Goal: Transaction & Acquisition: Purchase product/service

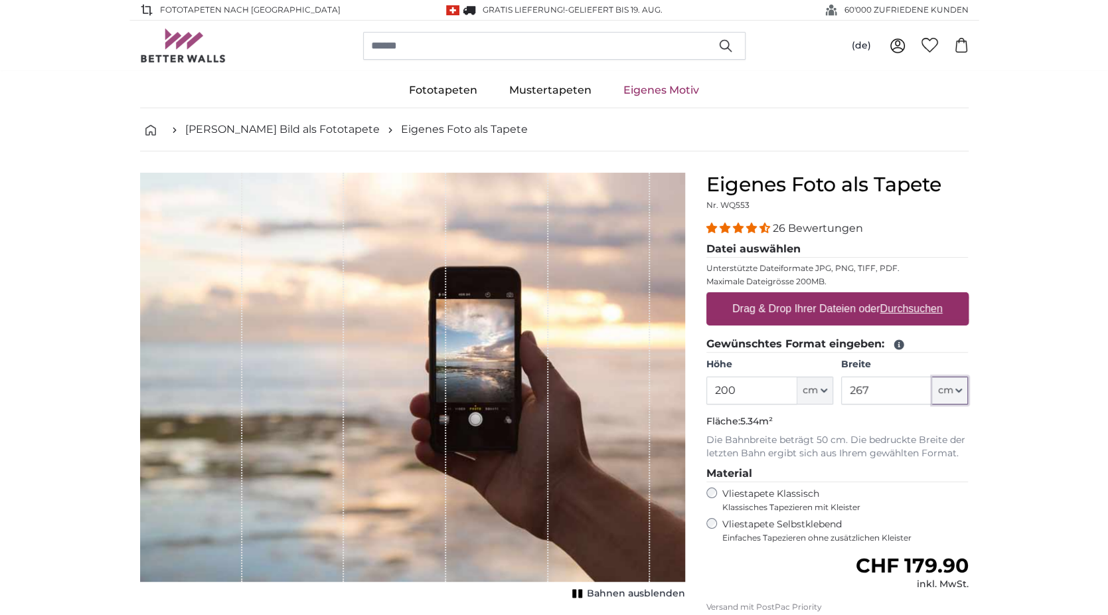
click at [948, 392] on span "cm" at bounding box center [945, 390] width 15 height 13
click at [948, 388] on span "cm" at bounding box center [945, 390] width 15 height 13
drag, startPoint x: 914, startPoint y: 398, endPoint x: 822, endPoint y: 396, distance: 91.7
click at [823, 396] on div "Höhe 200 ft cm Centimeter (cm) Inches (inch) Feet (ft. in.) Breite 267 ft cm Ce…" at bounding box center [838, 381] width 262 height 46
type input "70"
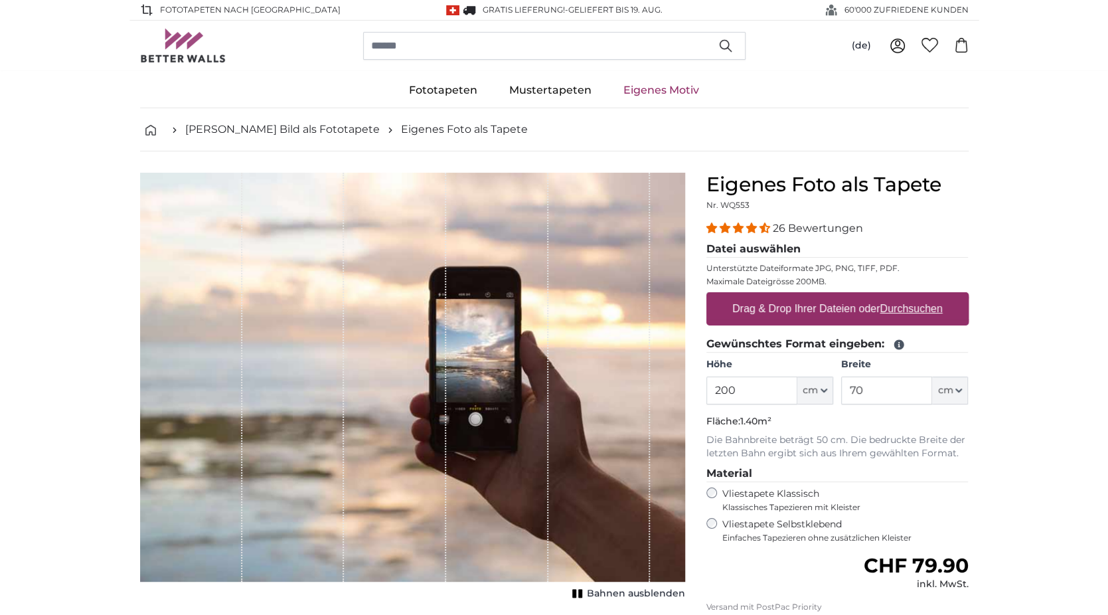
click at [911, 305] on u "Durchsuchen" at bounding box center [911, 308] width 62 height 11
click at [911, 296] on input "Drag & Drop Ihrer Dateien oder Durchsuchen" at bounding box center [838, 294] width 262 height 4
type input "**********"
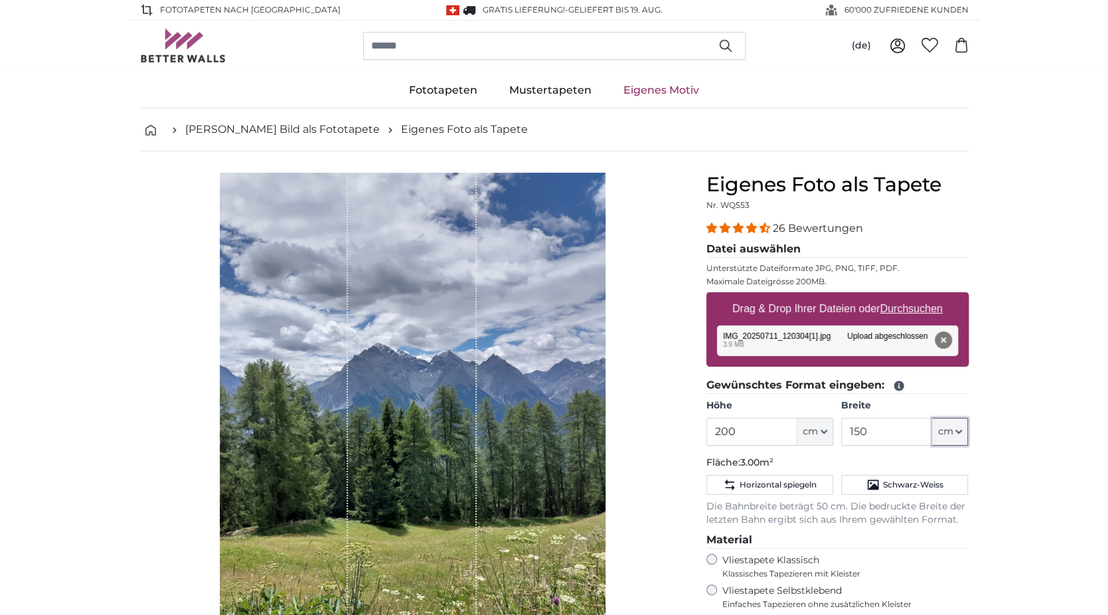
click at [960, 425] on button "cm" at bounding box center [950, 432] width 36 height 28
click at [898, 430] on input "150" at bounding box center [886, 432] width 91 height 28
type input "1"
type input "60"
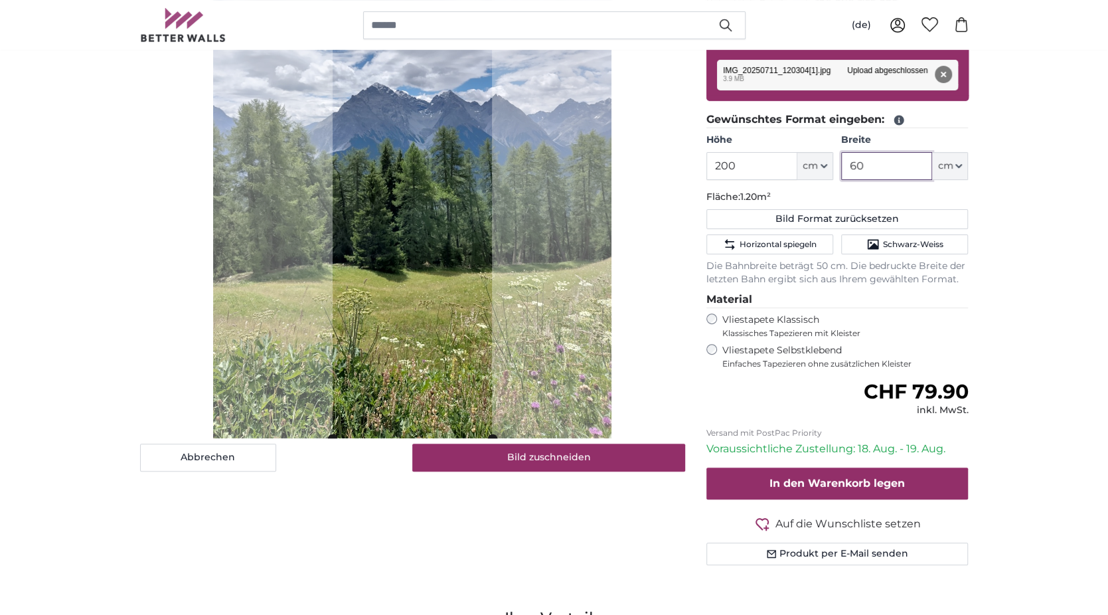
scroll to position [133, 0]
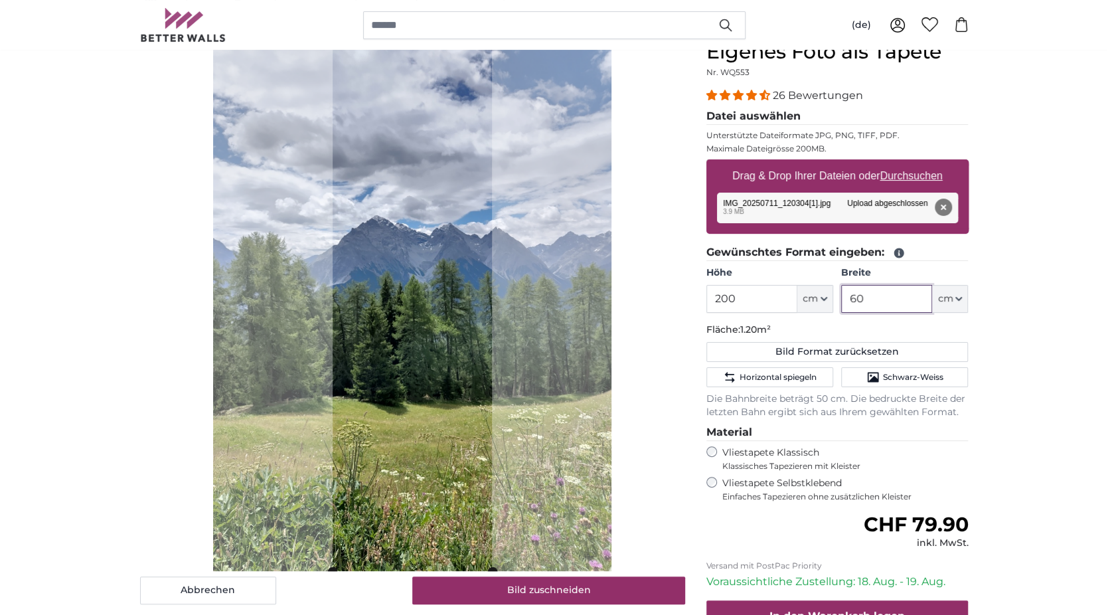
click at [0, 0] on slot at bounding box center [0, 0] width 0 height 0
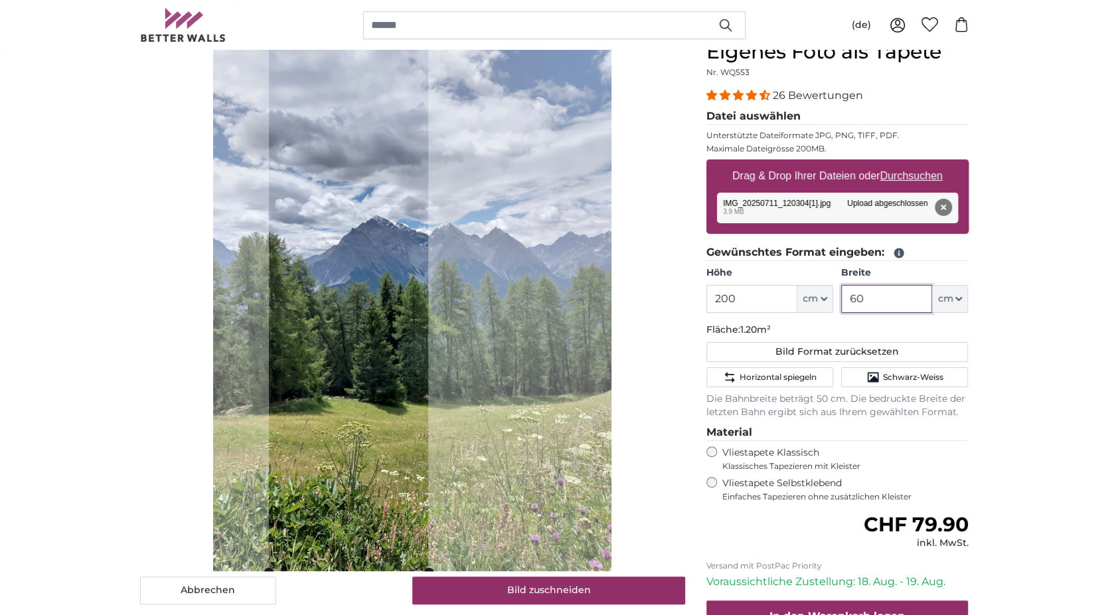
click at [365, 413] on cropper-handle at bounding box center [348, 306] width 159 height 531
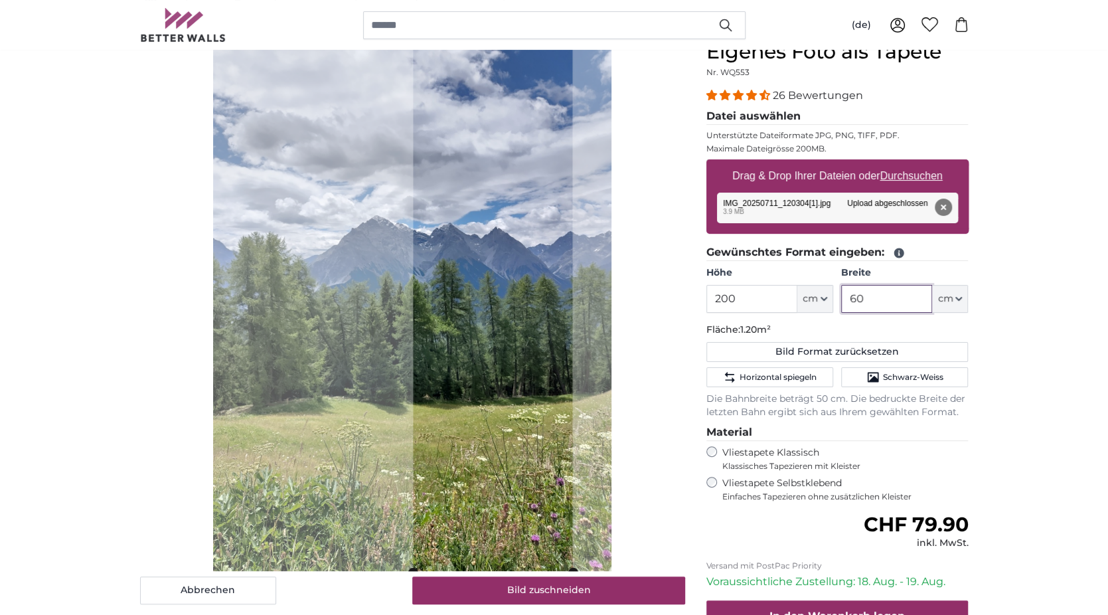
click at [475, 438] on cropper-handle at bounding box center [492, 306] width 159 height 531
type input "60"
click at [547, 589] on button "Bild zuschneiden" at bounding box center [548, 590] width 273 height 28
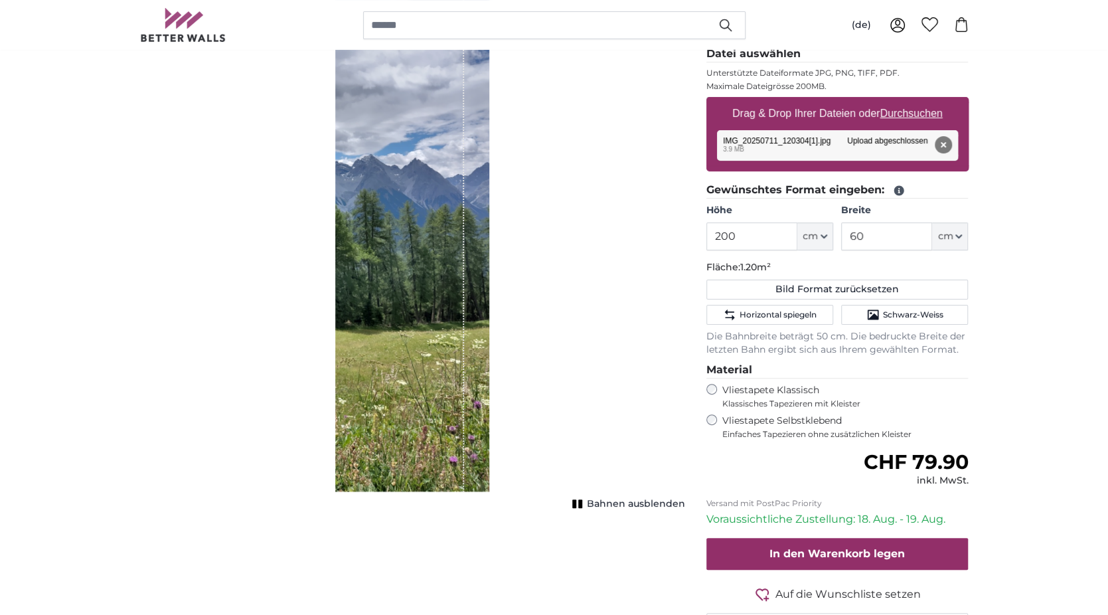
scroll to position [199, 0]
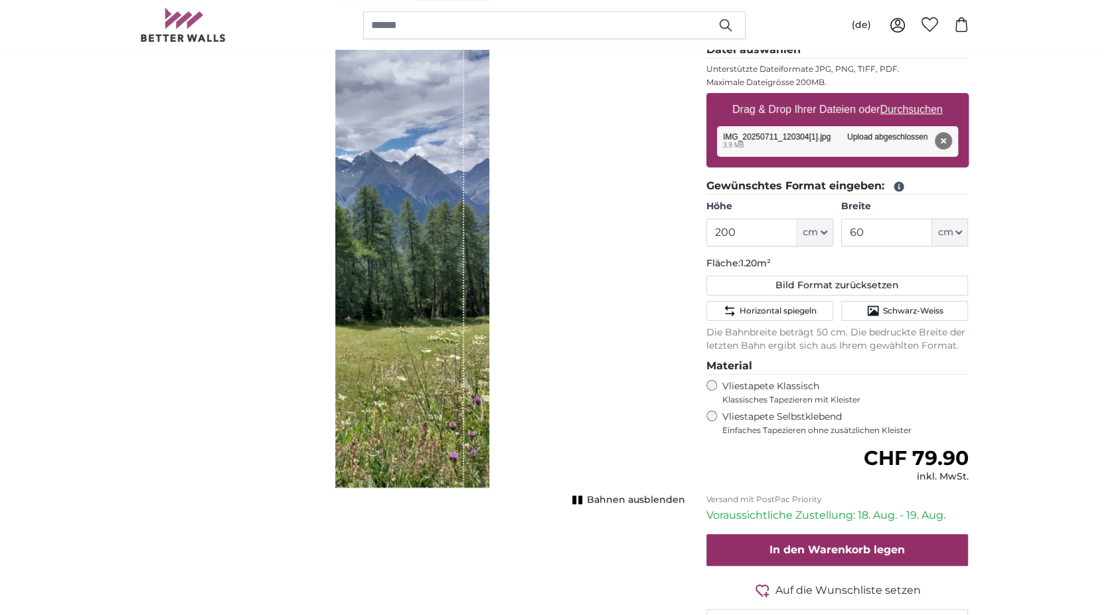
drag, startPoint x: 414, startPoint y: 430, endPoint x: 428, endPoint y: 431, distance: 14.0
click at [428, 431] on div "1 of 1" at bounding box center [399, 230] width 129 height 515
click at [590, 500] on span "Bahnen ausblenden" at bounding box center [636, 499] width 98 height 13
click at [590, 500] on button "Bahnen einblenden" at bounding box center [627, 500] width 116 height 19
click at [590, 500] on span "Bahnen ausblenden" at bounding box center [636, 499] width 98 height 13
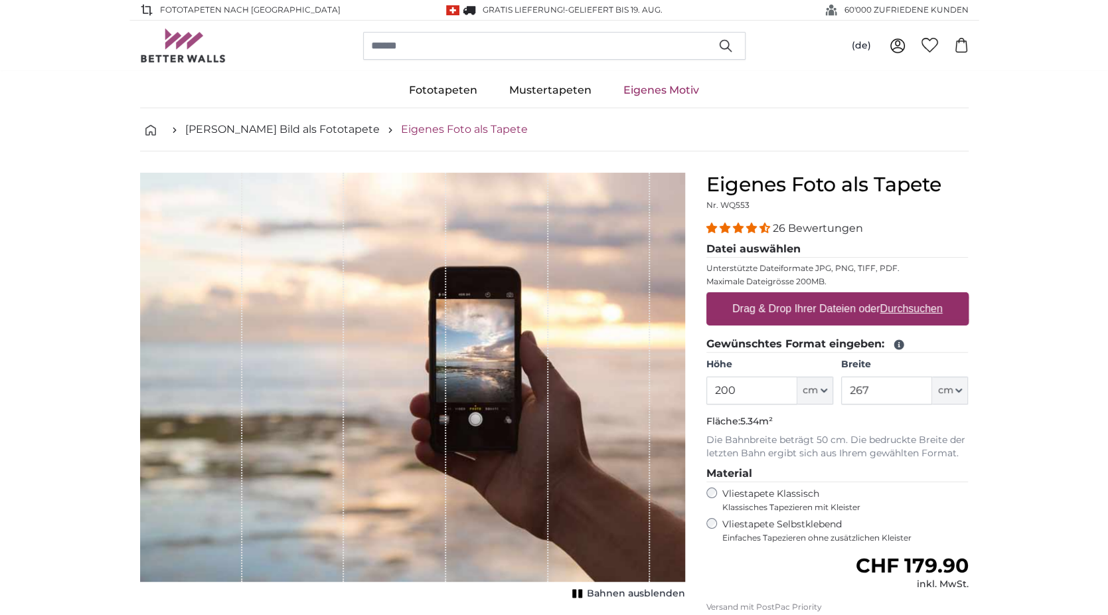
click at [434, 126] on link "Eigenes Foto als Tapete" at bounding box center [464, 130] width 127 height 16
click at [907, 311] on u "Durchsuchen" at bounding box center [911, 308] width 62 height 11
click at [907, 296] on input "Drag & Drop Ihrer Dateien oder Durchsuchen" at bounding box center [838, 294] width 262 height 4
type input "**********"
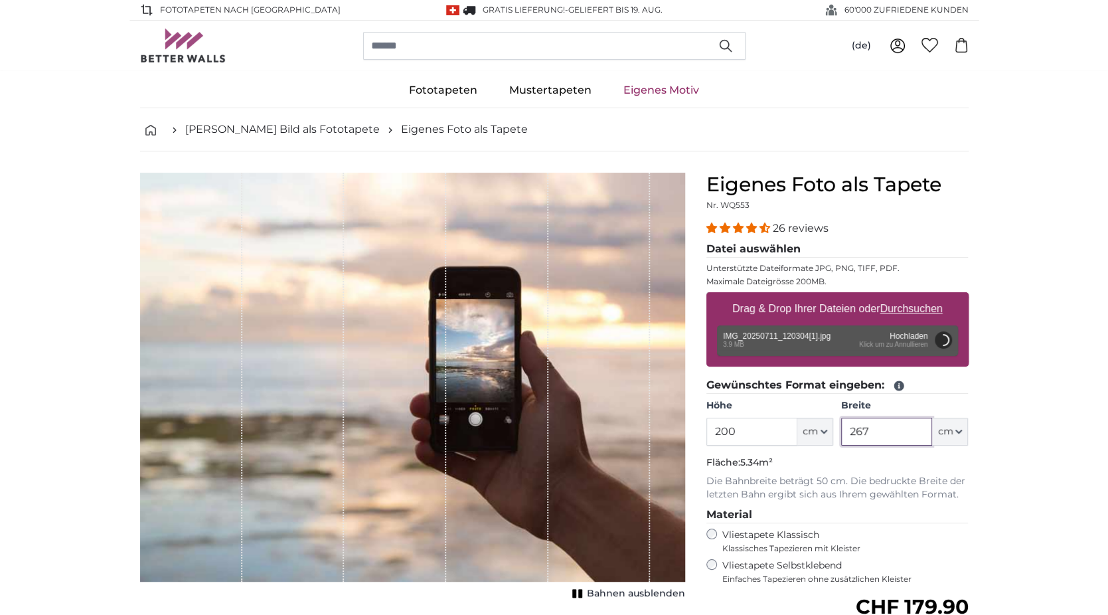
drag, startPoint x: 878, startPoint y: 426, endPoint x: 820, endPoint y: 424, distance: 57.8
click at [820, 424] on div "Höhe 200 ft cm Centimeter (cm) Inches (inch) Feet (ft. in.) Breite 267 ft cm Ce…" at bounding box center [838, 422] width 262 height 46
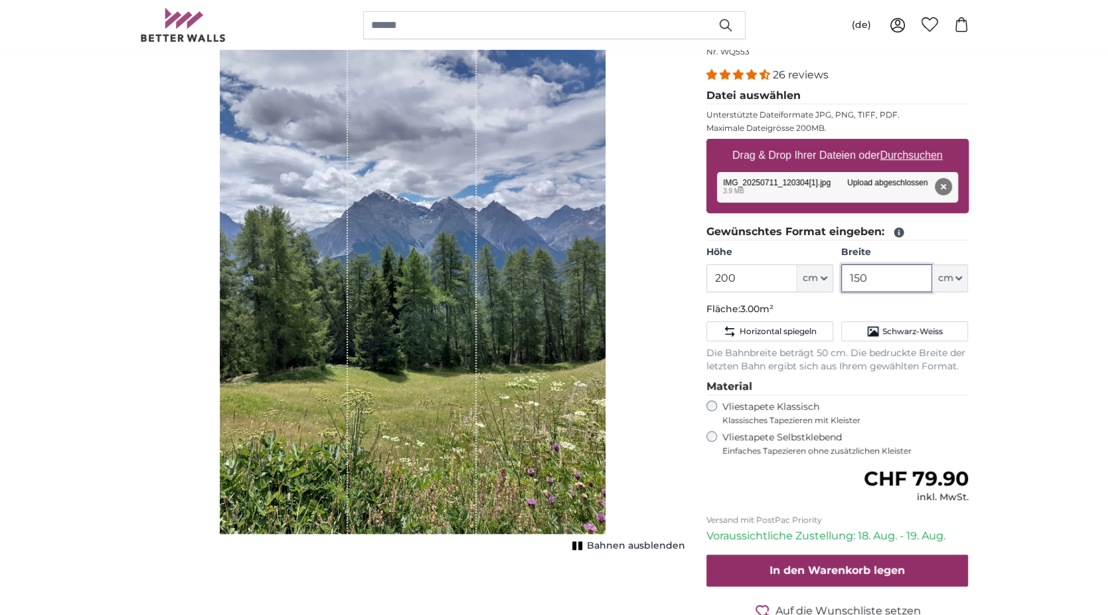
scroll to position [133, 0]
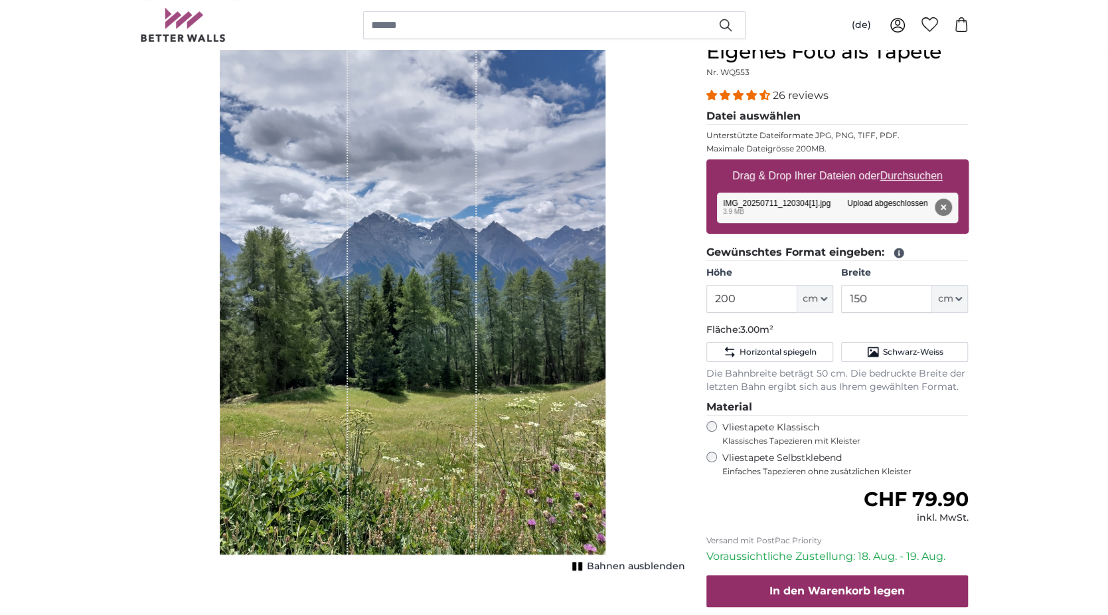
drag, startPoint x: 435, startPoint y: 345, endPoint x: 461, endPoint y: 349, distance: 26.1
click at [461, 349] on div "1 of 1" at bounding box center [412, 297] width 129 height 515
drag, startPoint x: 906, startPoint y: 300, endPoint x: 806, endPoint y: 306, distance: 99.8
click at [805, 306] on div "Höhe 200 ft cm Centimeter (cm) Inches (inch) Feet (ft. in.) Breite 150 ft cm Ce…" at bounding box center [838, 289] width 262 height 46
type input "50"
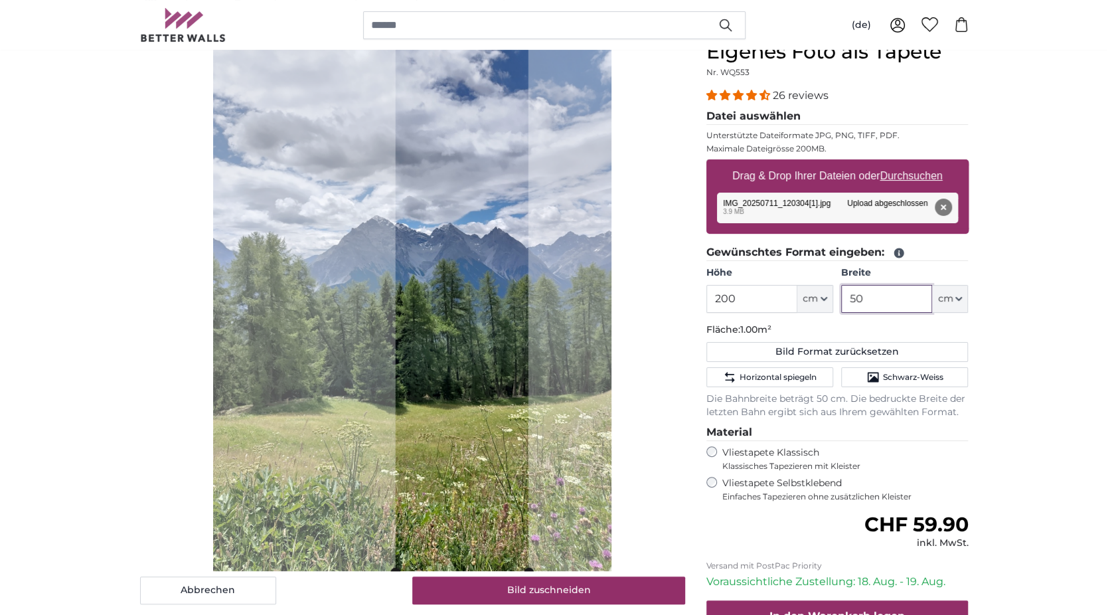
click at [474, 412] on cropper-handle at bounding box center [462, 306] width 133 height 531
type input "50"
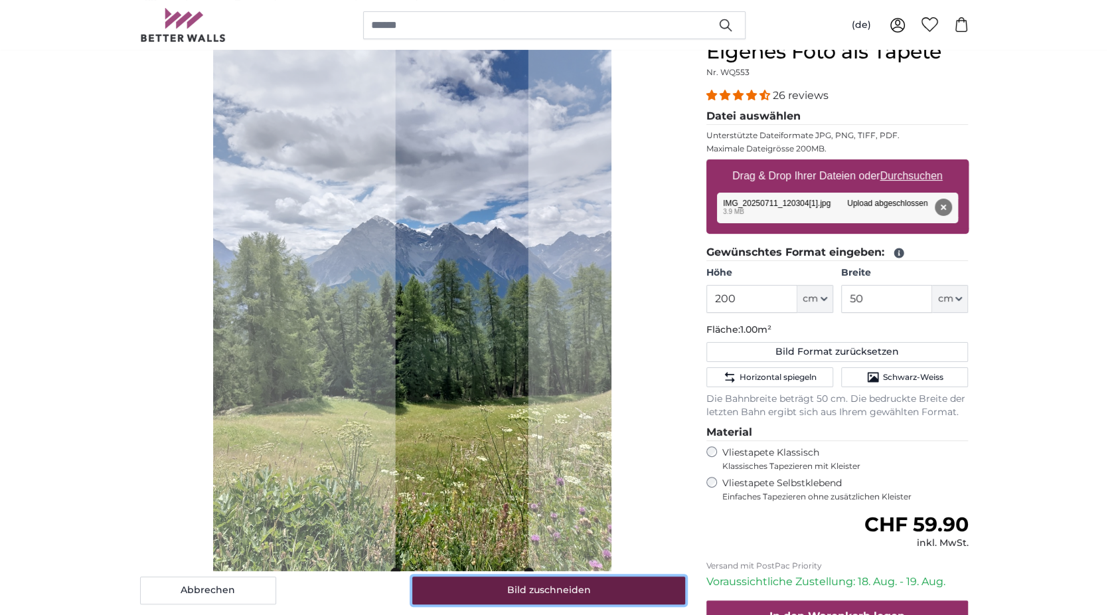
click at [538, 593] on button "Bild zuschneiden" at bounding box center [548, 590] width 273 height 28
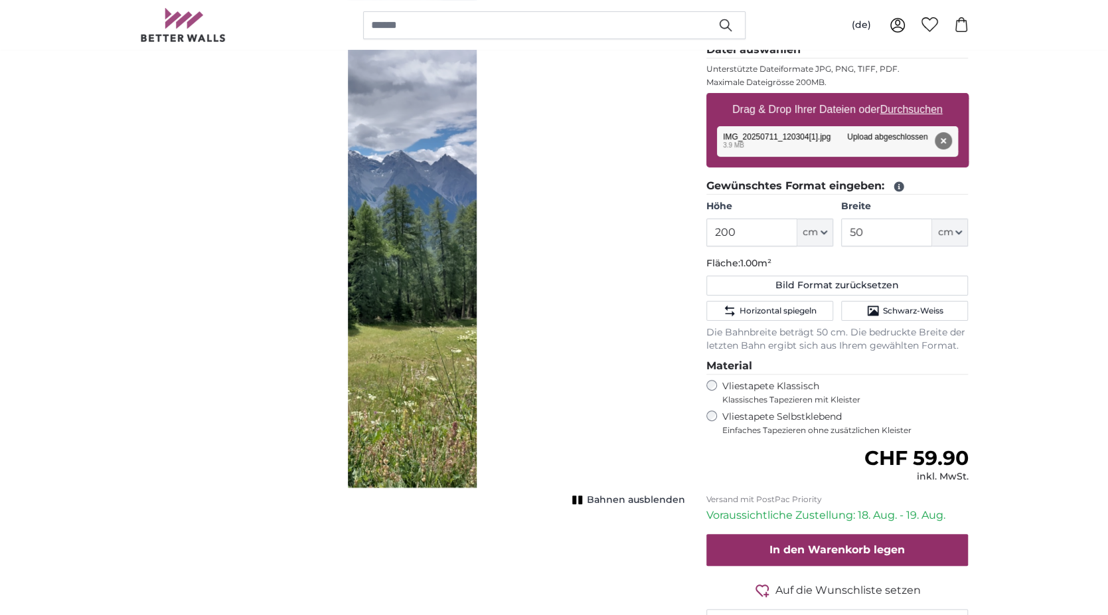
scroll to position [66, 0]
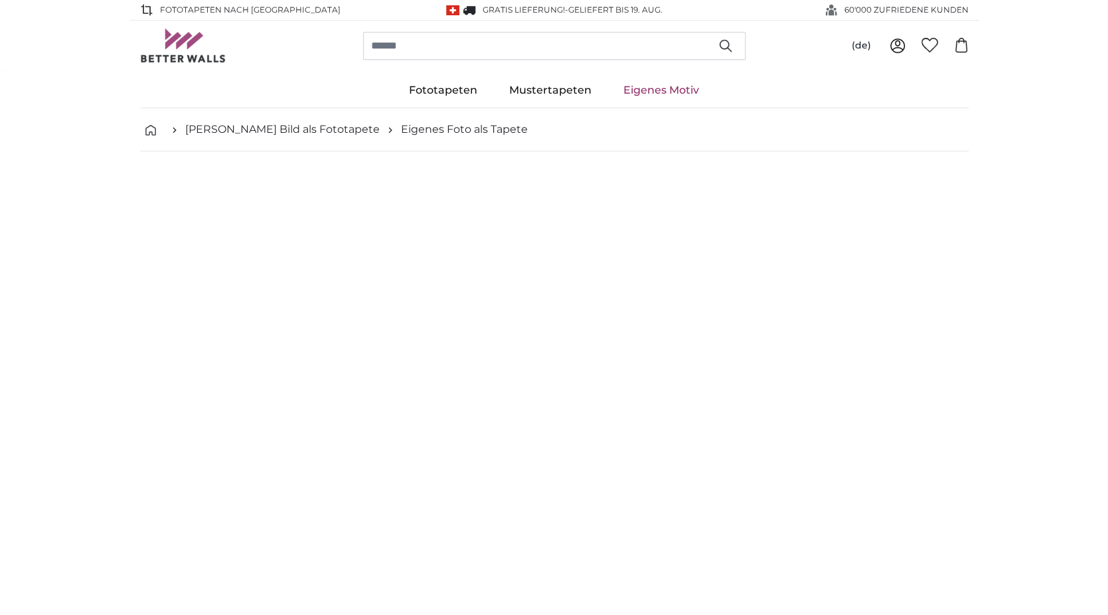
click at [646, 91] on link "Eigenes Motiv" at bounding box center [662, 90] width 108 height 35
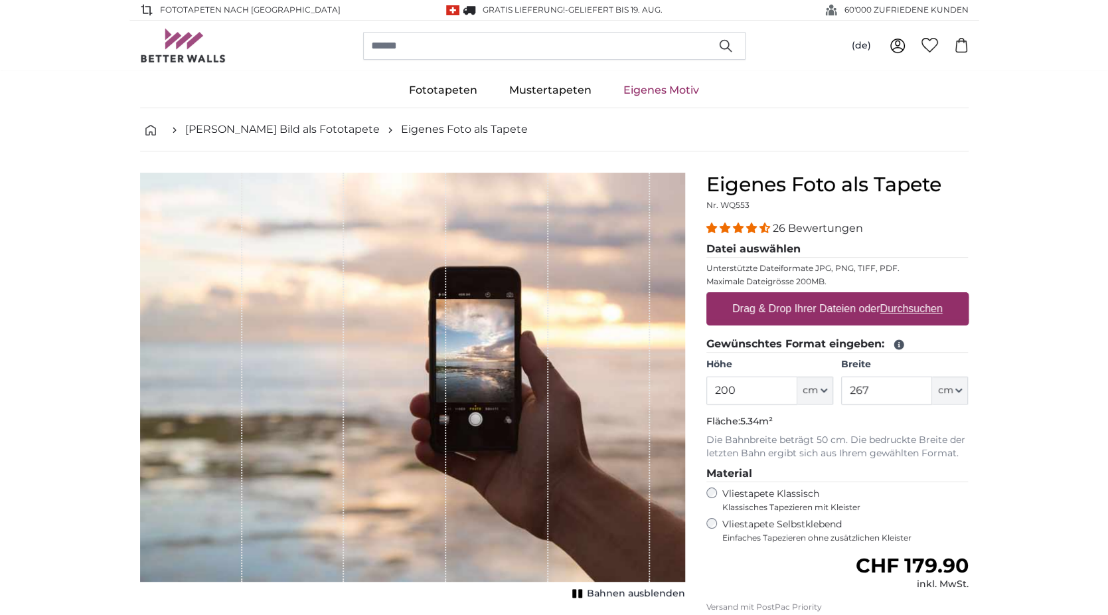
click at [904, 305] on u "Durchsuchen" at bounding box center [911, 308] width 62 height 11
click at [904, 296] on input "Drag & Drop Ihrer Dateien oder Durchsuchen" at bounding box center [838, 294] width 262 height 4
type input "**********"
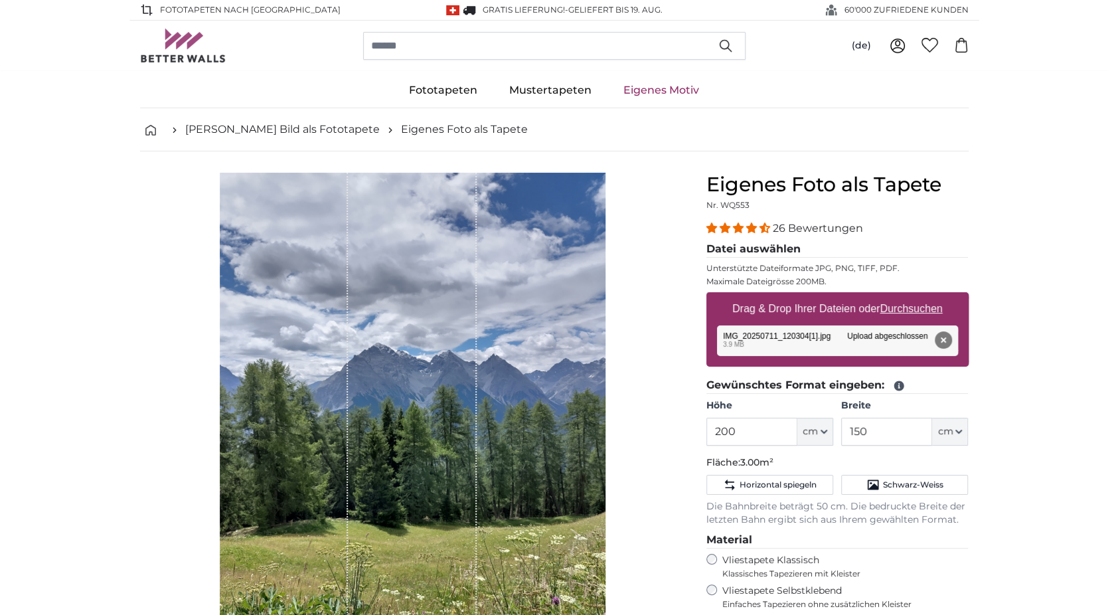
drag, startPoint x: 972, startPoint y: 319, endPoint x: 1023, endPoint y: 347, distance: 58.6
drag, startPoint x: 410, startPoint y: 342, endPoint x: 428, endPoint y: 343, distance: 17.3
click at [428, 343] on div "1 of 1" at bounding box center [412, 430] width 129 height 515
drag, startPoint x: 441, startPoint y: 343, endPoint x: 473, endPoint y: 346, distance: 32.0
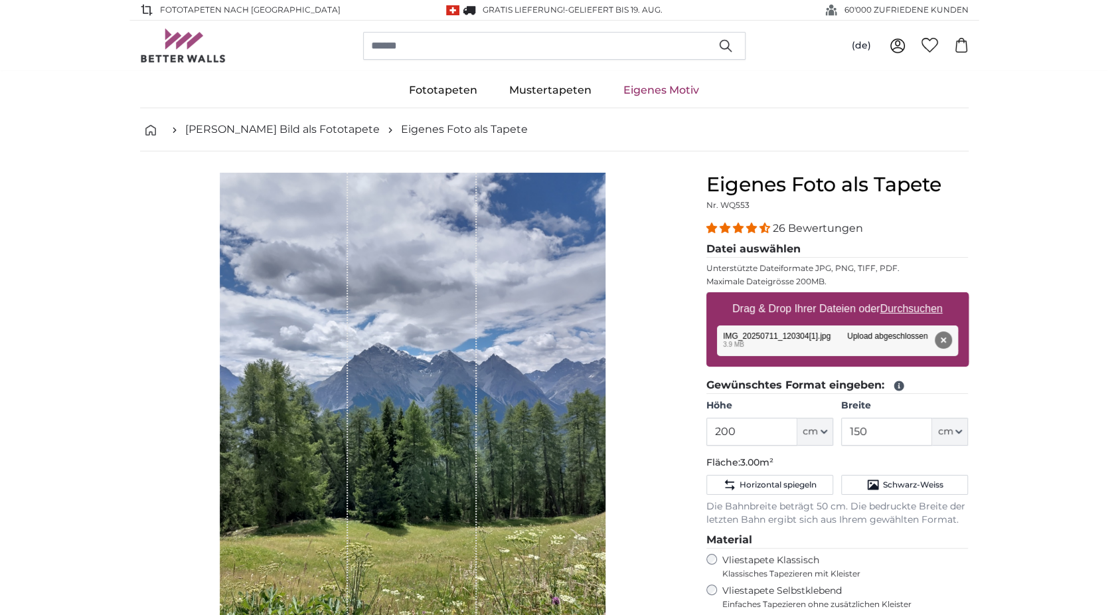
click at [473, 346] on div "1 of 1" at bounding box center [412, 430] width 129 height 515
drag, startPoint x: 899, startPoint y: 430, endPoint x: 812, endPoint y: 432, distance: 87.0
click at [812, 432] on div "Höhe 200 ft cm Centimeter (cm) Inches (inch) Feet (ft. in.) Breite 150 ft cm Ce…" at bounding box center [838, 422] width 262 height 46
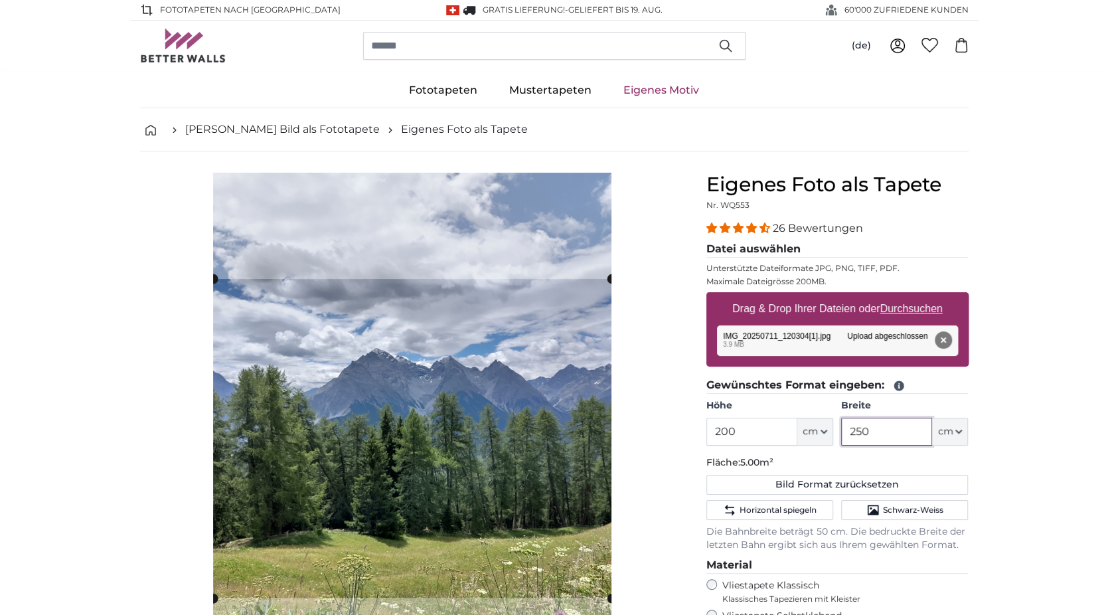
drag, startPoint x: 843, startPoint y: 432, endPoint x: 827, endPoint y: 434, distance: 16.8
click at [827, 434] on div "Höhe 200 ft cm Centimeter (cm) Inches (inch) Feet (ft. in.) Breite 250 ft cm Ce…" at bounding box center [838, 422] width 262 height 46
type input "50"
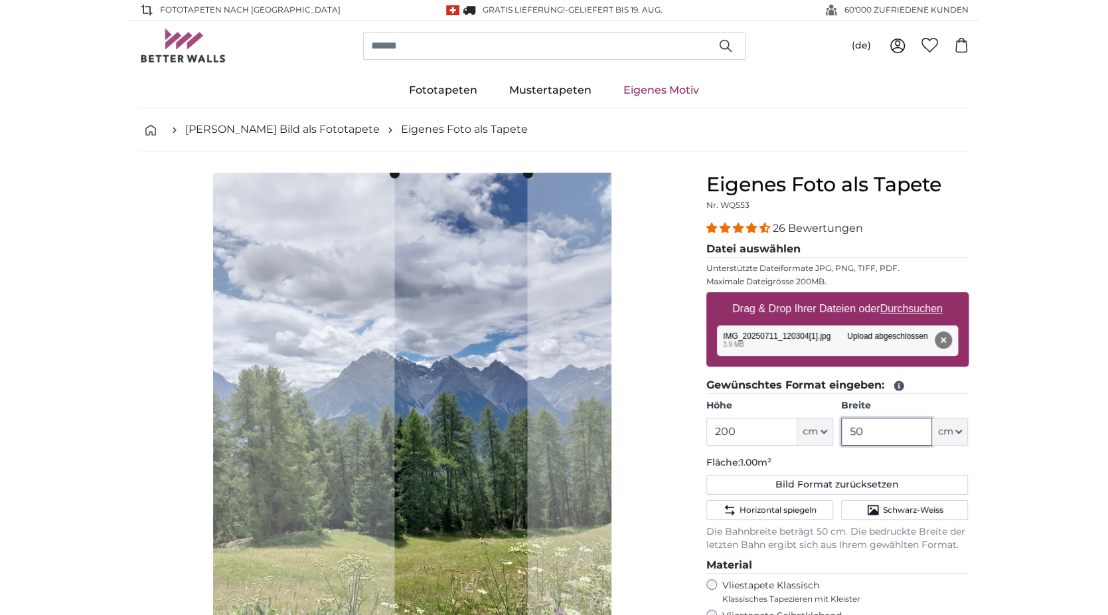
click at [463, 383] on cropper-handle at bounding box center [460, 438] width 133 height 531
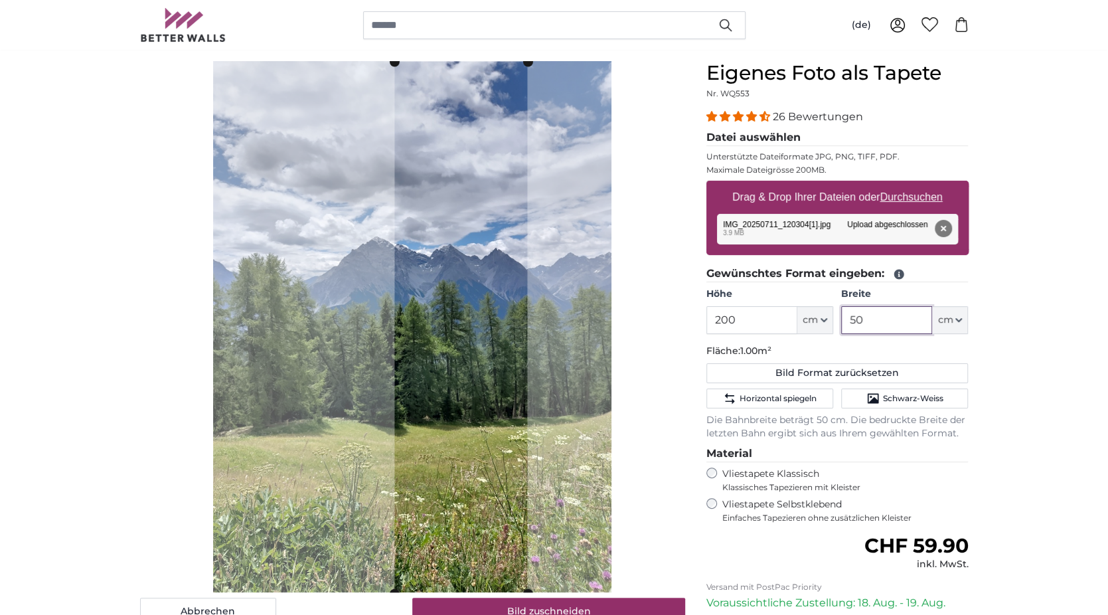
scroll to position [133, 0]
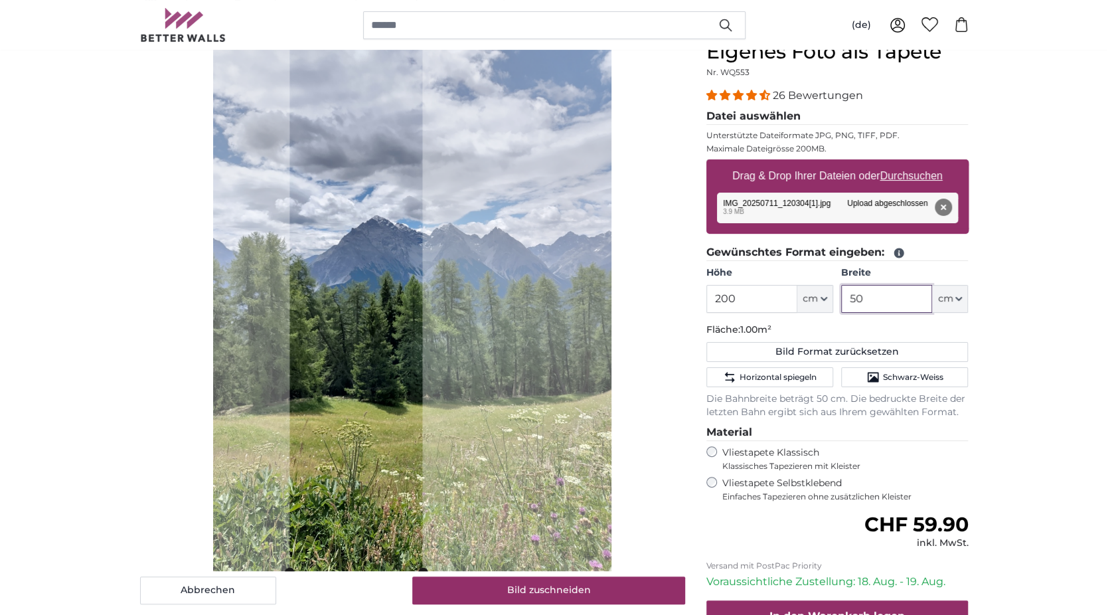
click at [401, 444] on cropper-handle at bounding box center [356, 306] width 133 height 531
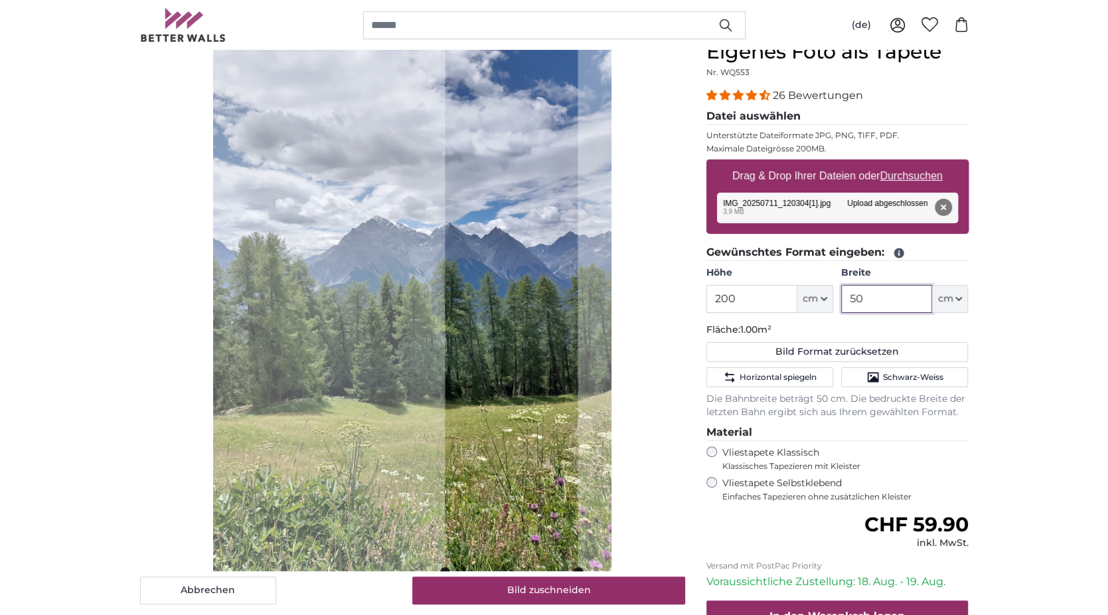
click at [554, 468] on cropper-handle at bounding box center [511, 305] width 133 height 531
type input "50"
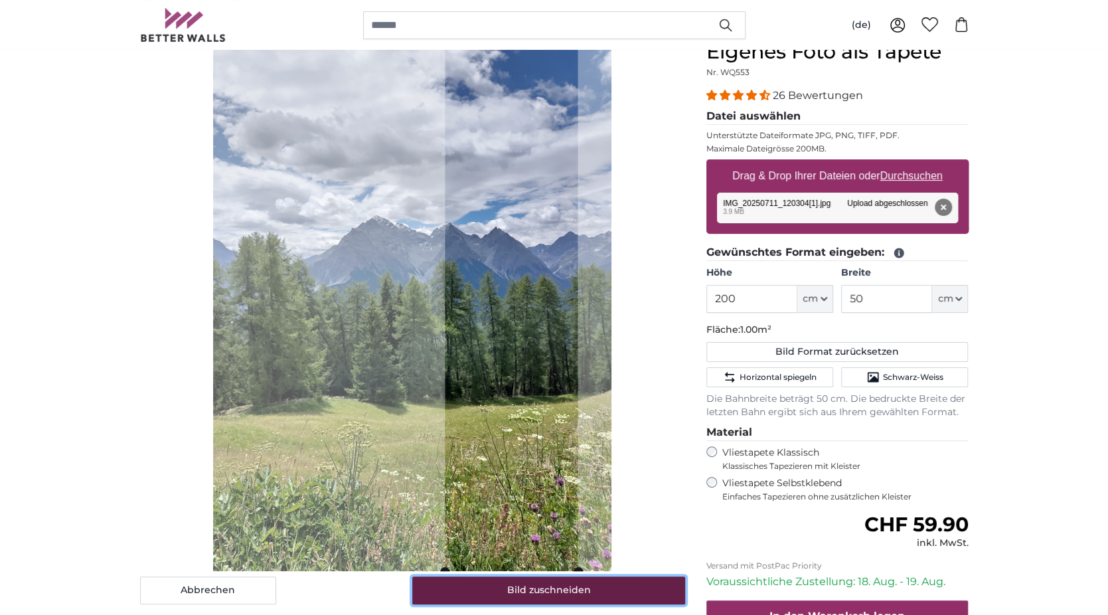
click at [553, 595] on button "Bild zuschneiden" at bounding box center [548, 590] width 273 height 28
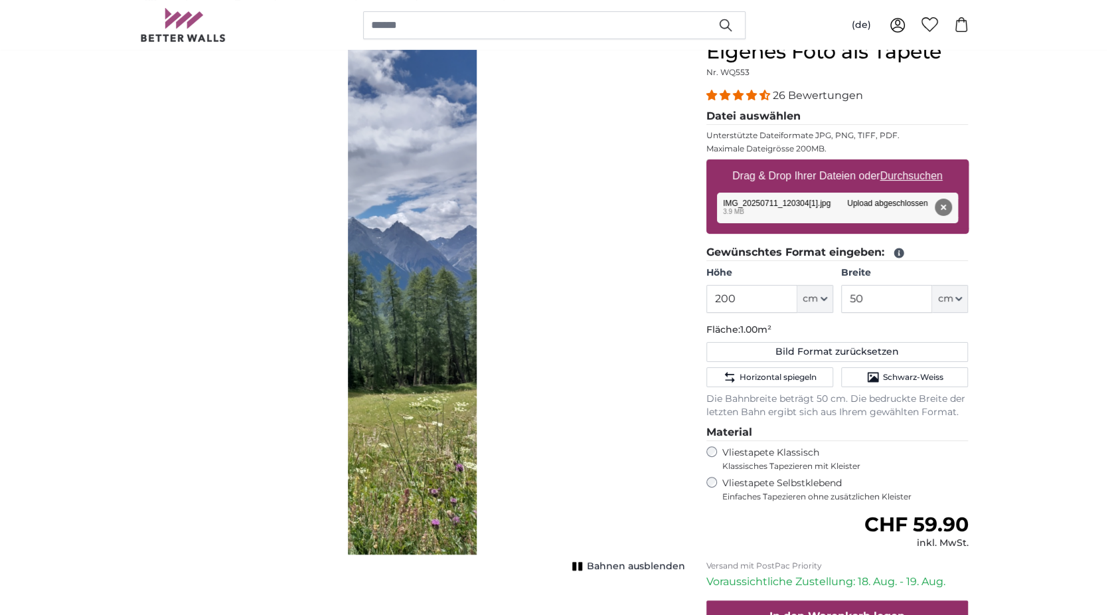
drag, startPoint x: 434, startPoint y: 338, endPoint x: 433, endPoint y: 363, distance: 24.6
click at [433, 363] on div "1 of 1" at bounding box center [413, 297] width 128 height 515
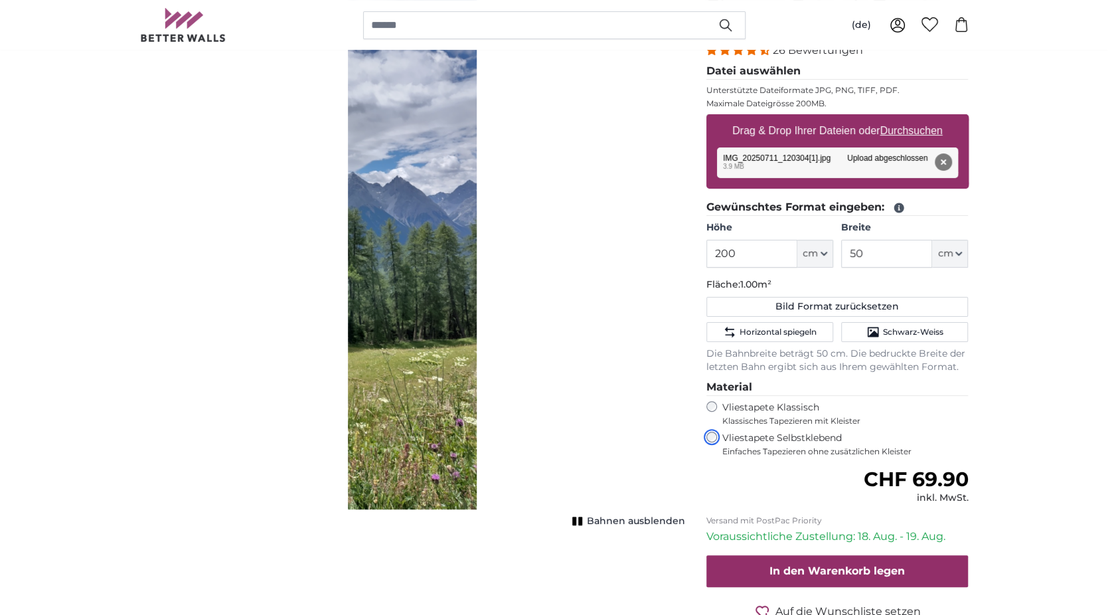
scroll to position [199, 0]
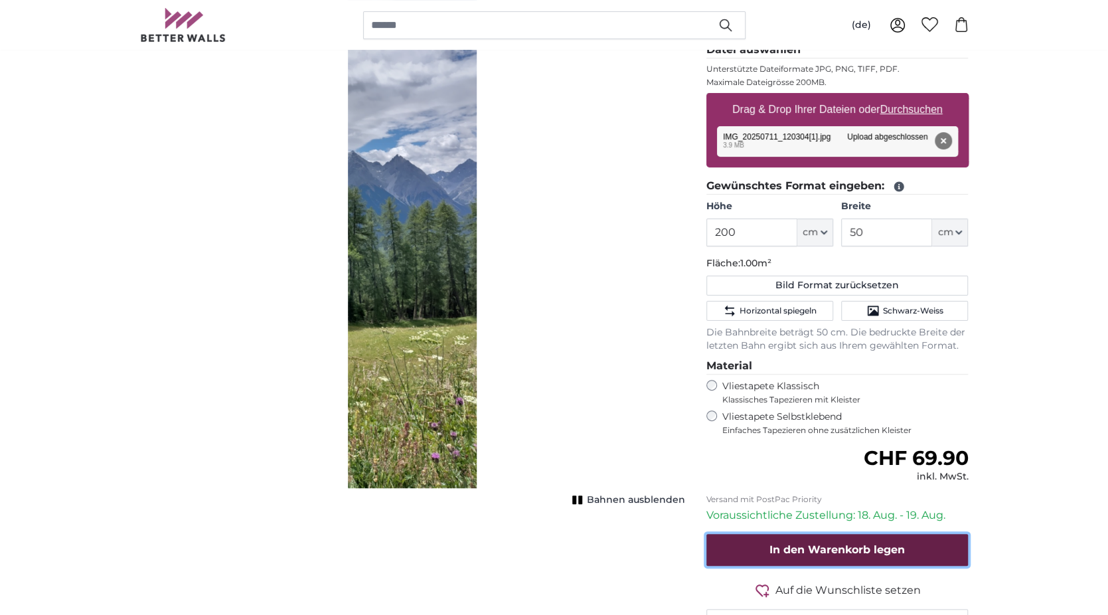
click at [808, 549] on span "In den Warenkorb legen" at bounding box center [837, 549] width 135 height 13
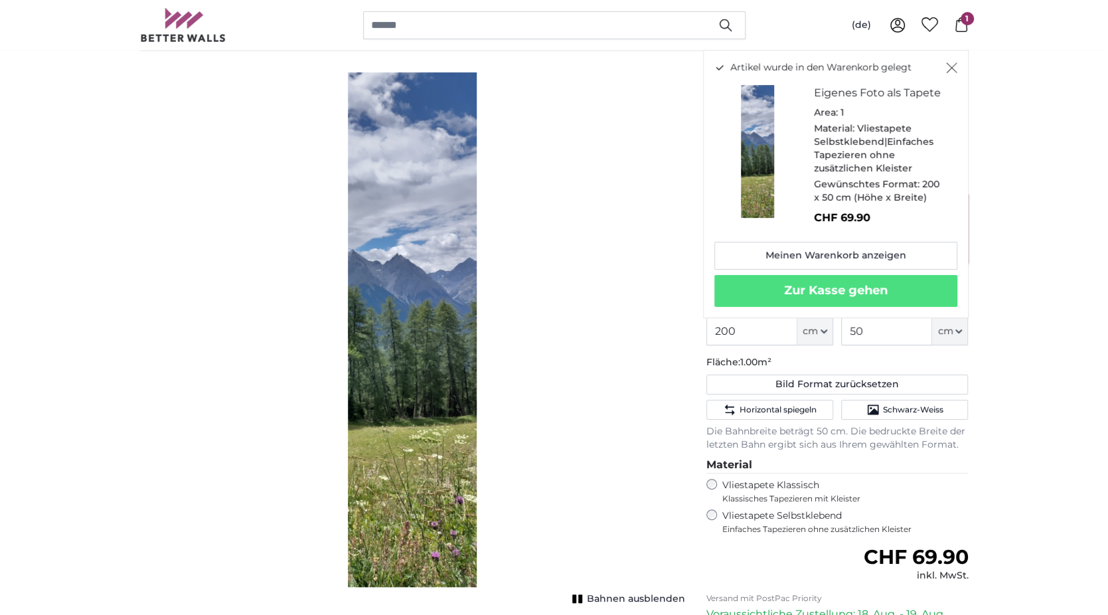
scroll to position [0, 0]
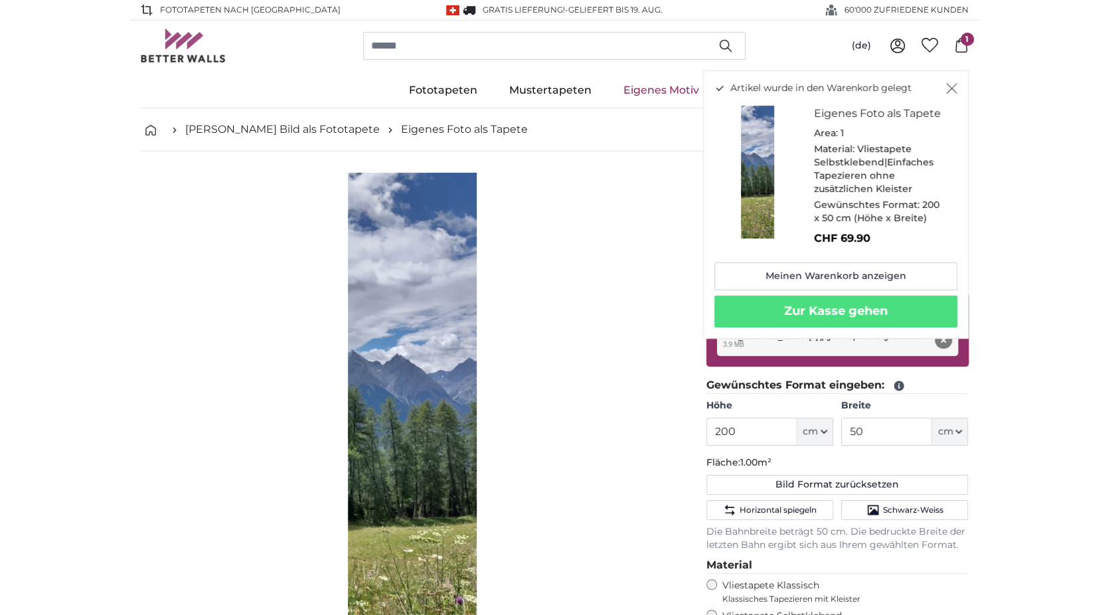
click at [669, 94] on link "Eigenes Motiv" at bounding box center [662, 90] width 108 height 35
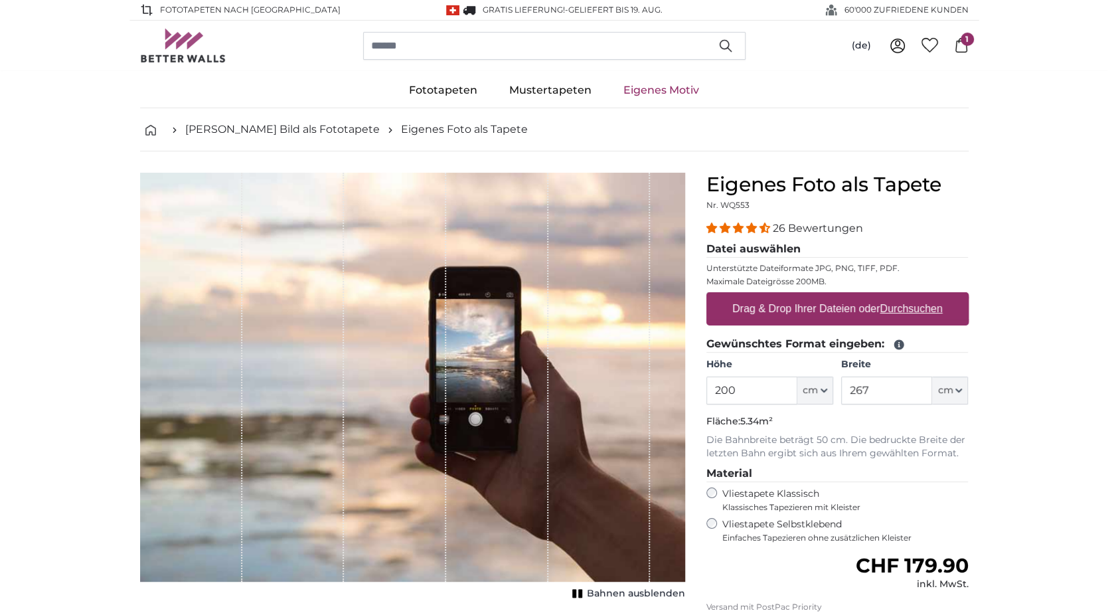
drag, startPoint x: 739, startPoint y: 392, endPoint x: 700, endPoint y: 391, distance: 39.2
click at [700, 391] on div "Eigenes Foto als Tapete Nr. WQ553 26 Bewertungen Datei auswählen Unterstützte D…" at bounding box center [838, 472] width 284 height 598
type input "78"
drag, startPoint x: 883, startPoint y: 392, endPoint x: 821, endPoint y: 377, distance: 63.5
click at [821, 377] on div "Höhe 78 ft cm Centimeter (cm) Inches (inch) Feet (ft. in.) Breite 267 ft cm Cen…" at bounding box center [838, 381] width 262 height 46
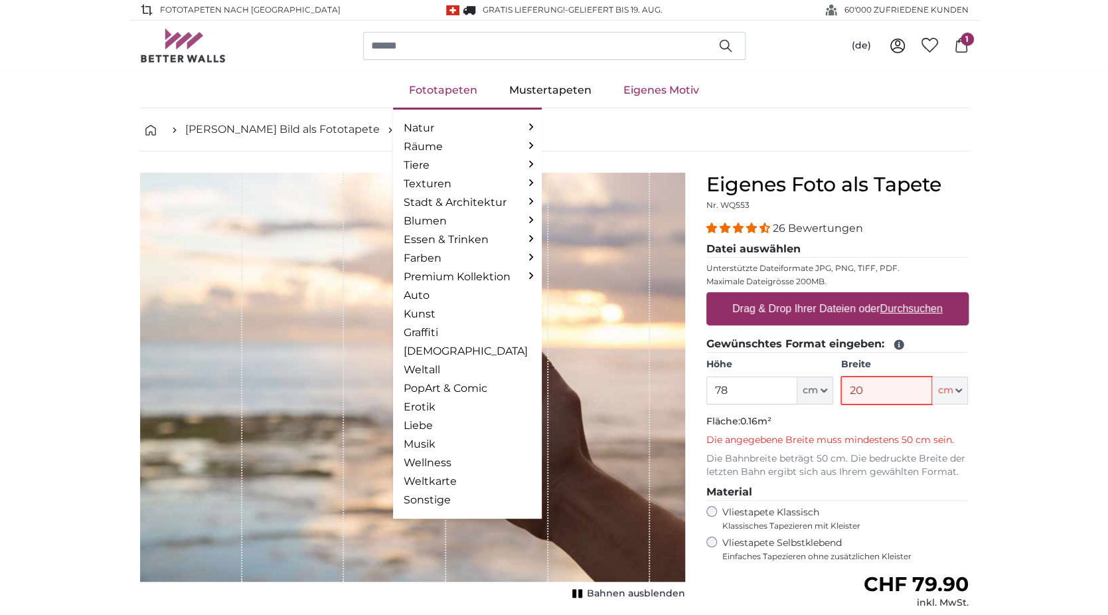
type input "20"
click at [432, 87] on link "Fototapeten" at bounding box center [443, 90] width 100 height 35
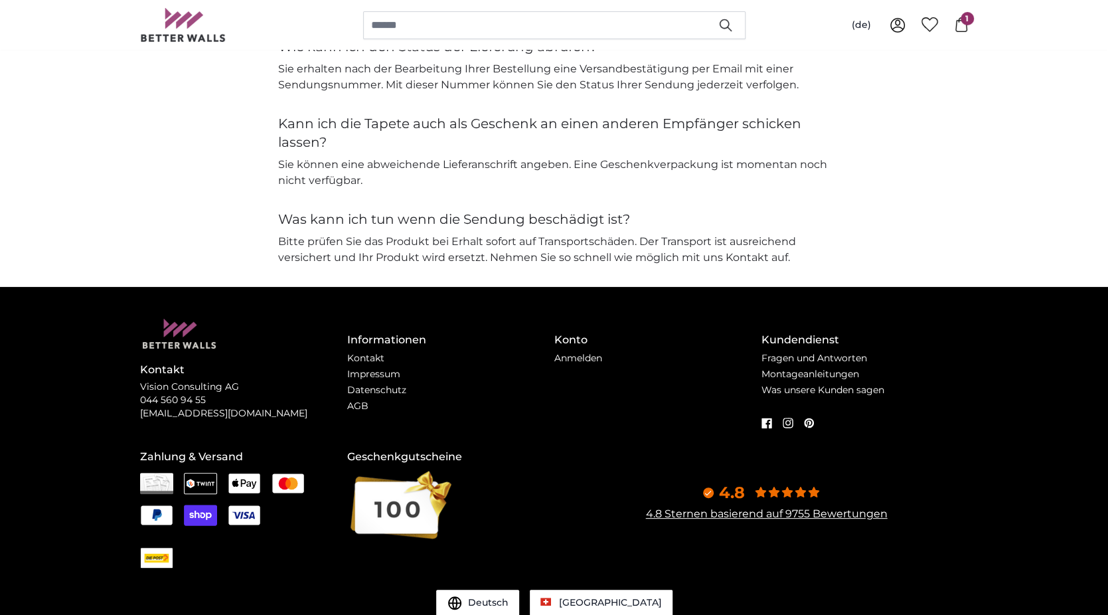
scroll to position [3513, 0]
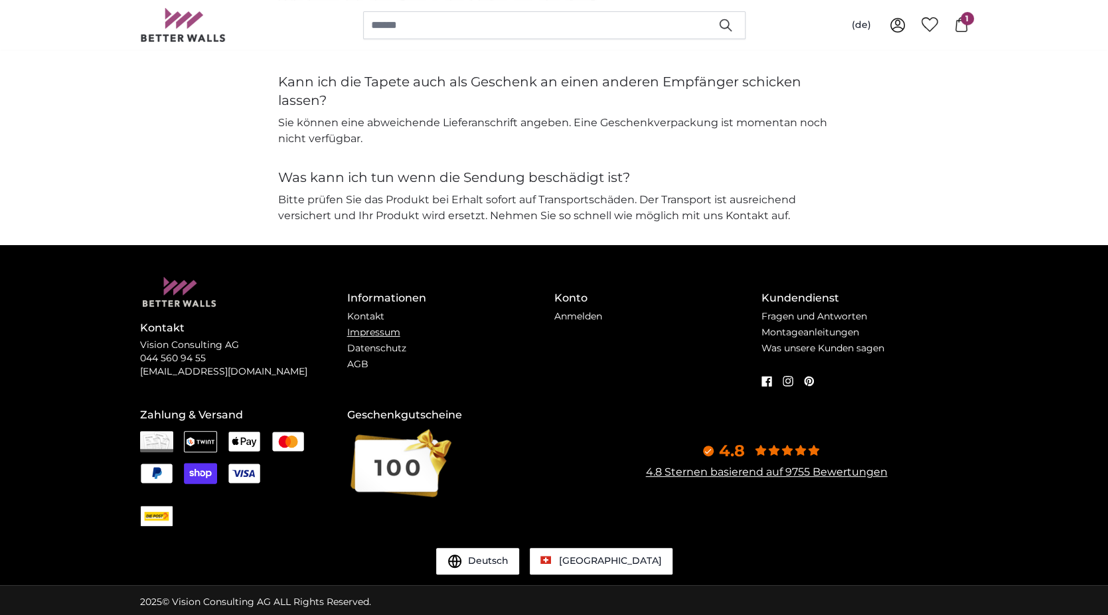
click at [373, 330] on link "Impressum" at bounding box center [373, 332] width 53 height 12
